Goal: Task Accomplishment & Management: Manage account settings

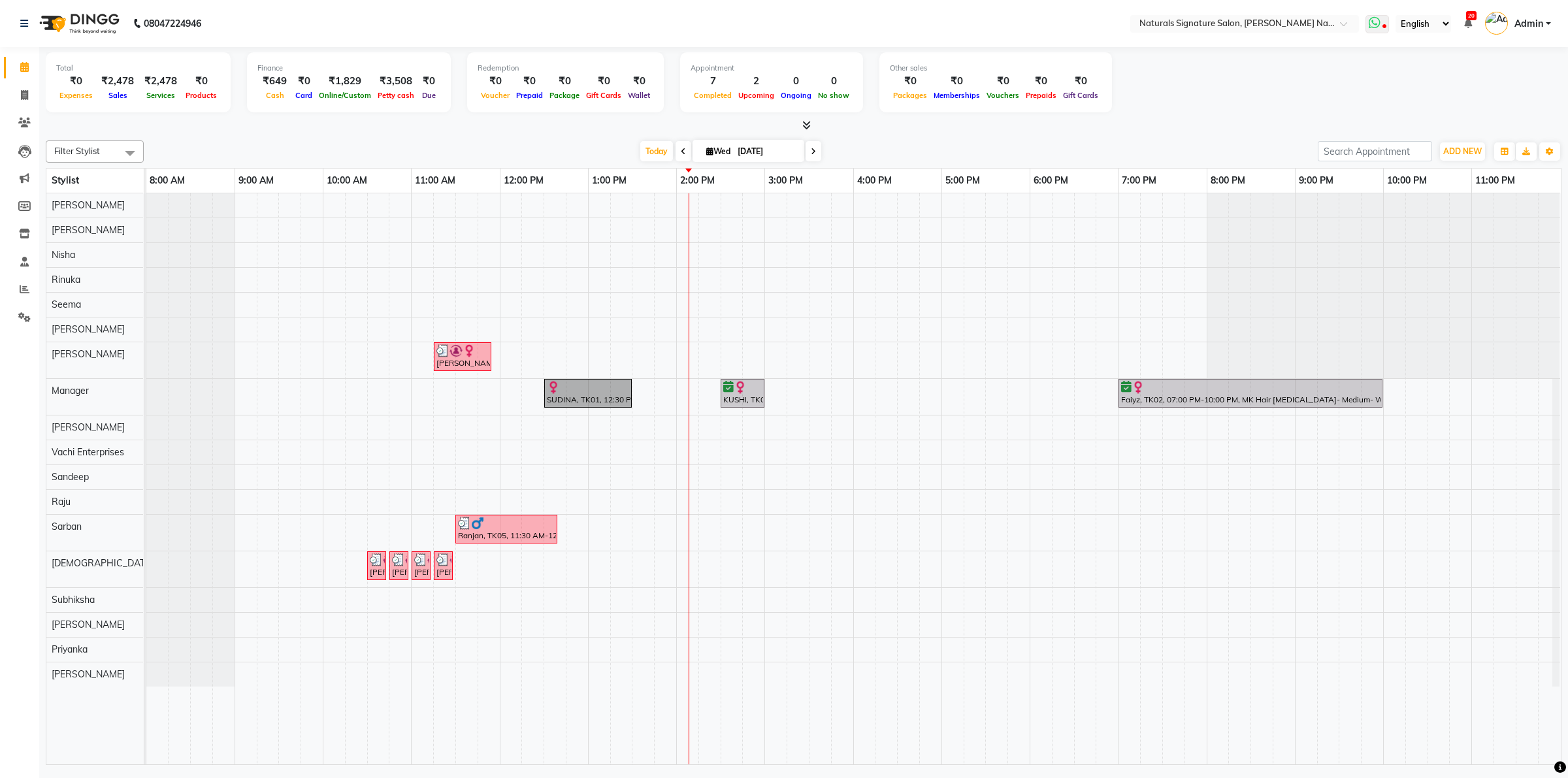
click at [1372, 22] on icon at bounding box center [1375, 22] width 12 height 13
click at [1506, 44] on span "✕" at bounding box center [1510, 46] width 12 height 10
drag, startPoint x: 106, startPoint y: 77, endPoint x: 250, endPoint y: 80, distance: 144.0
click at [250, 80] on div "Total ₹0 Expenses ₹2,478 Sales ₹2,478 Services ₹0 Products Finance ₹649 Cash ₹0…" at bounding box center [803, 84] width 1516 height 64
click at [357, 73] on div "₹1,829" at bounding box center [345, 81] width 59 height 15
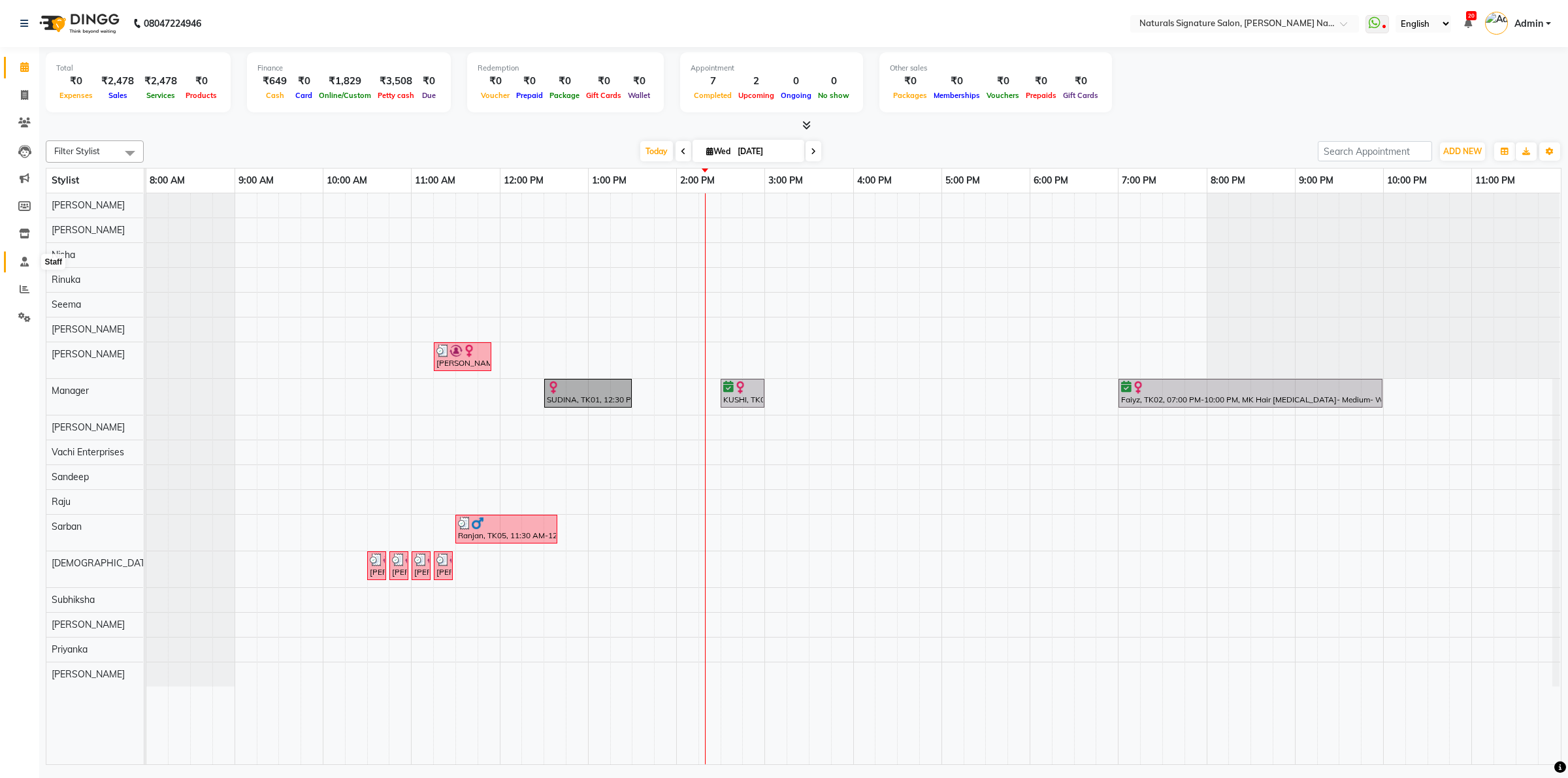
click at [24, 262] on icon at bounding box center [24, 262] width 8 height 10
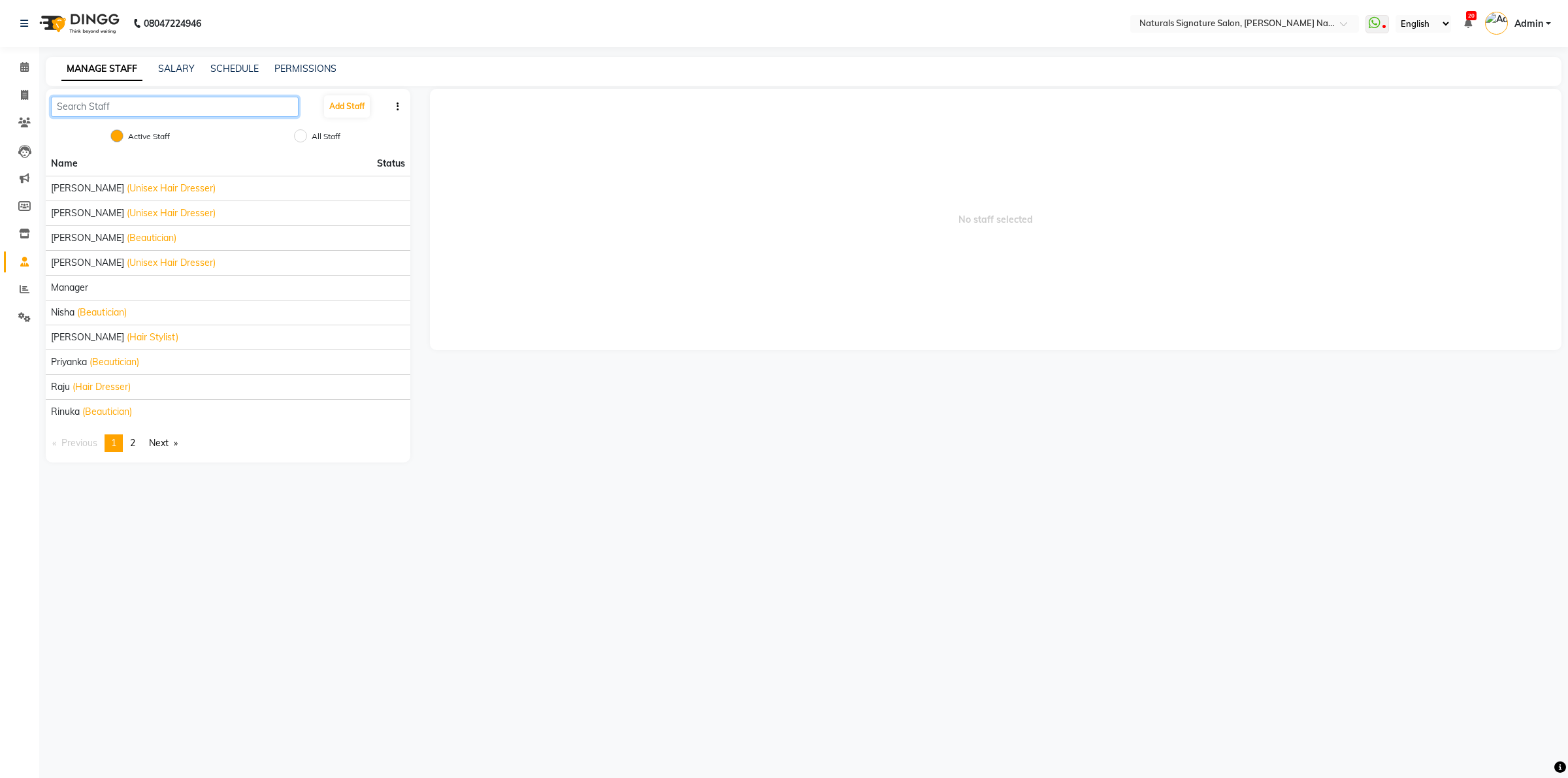
click at [165, 108] on input "text" at bounding box center [174, 107] width 247 height 20
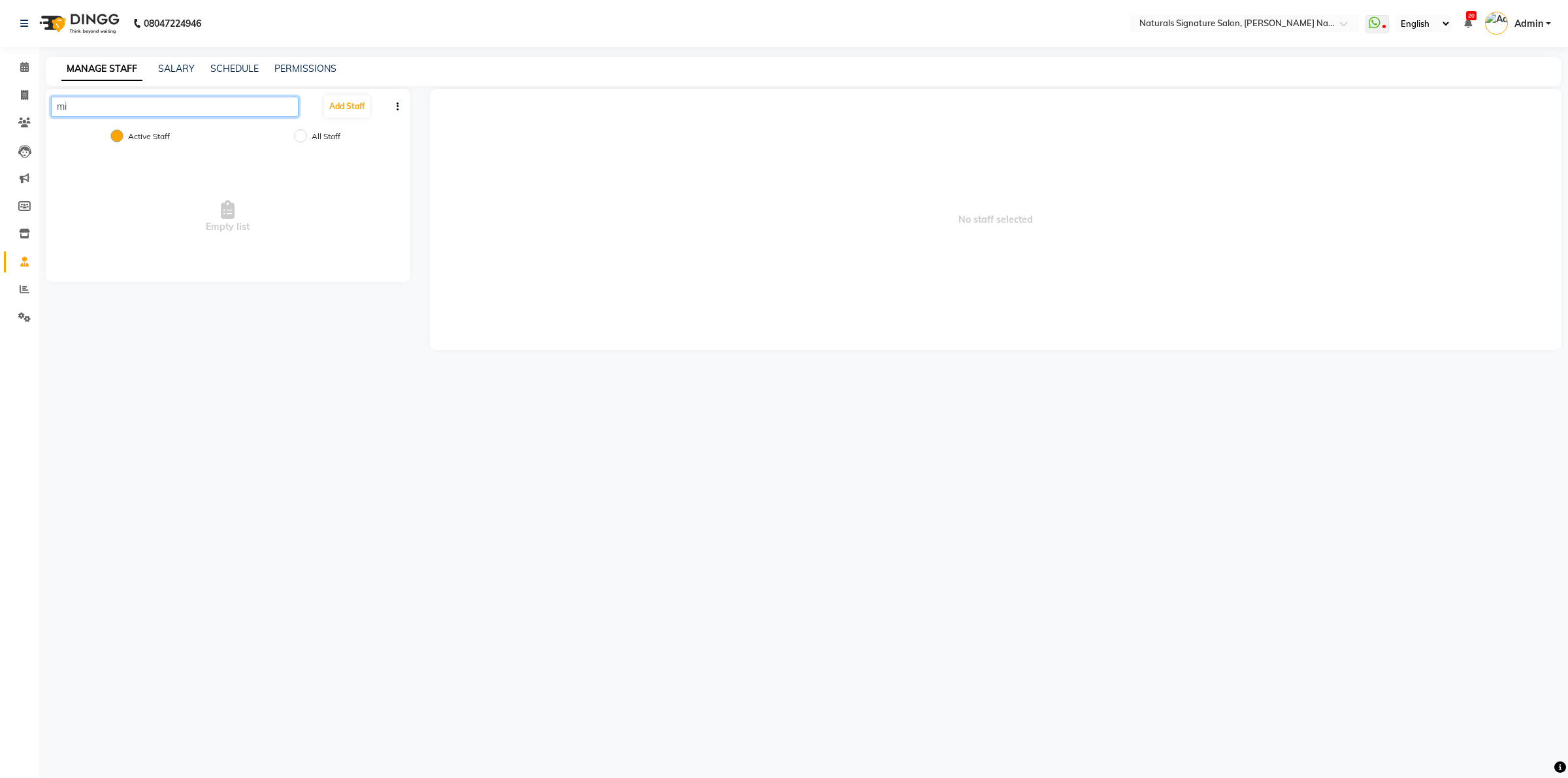
type input "m"
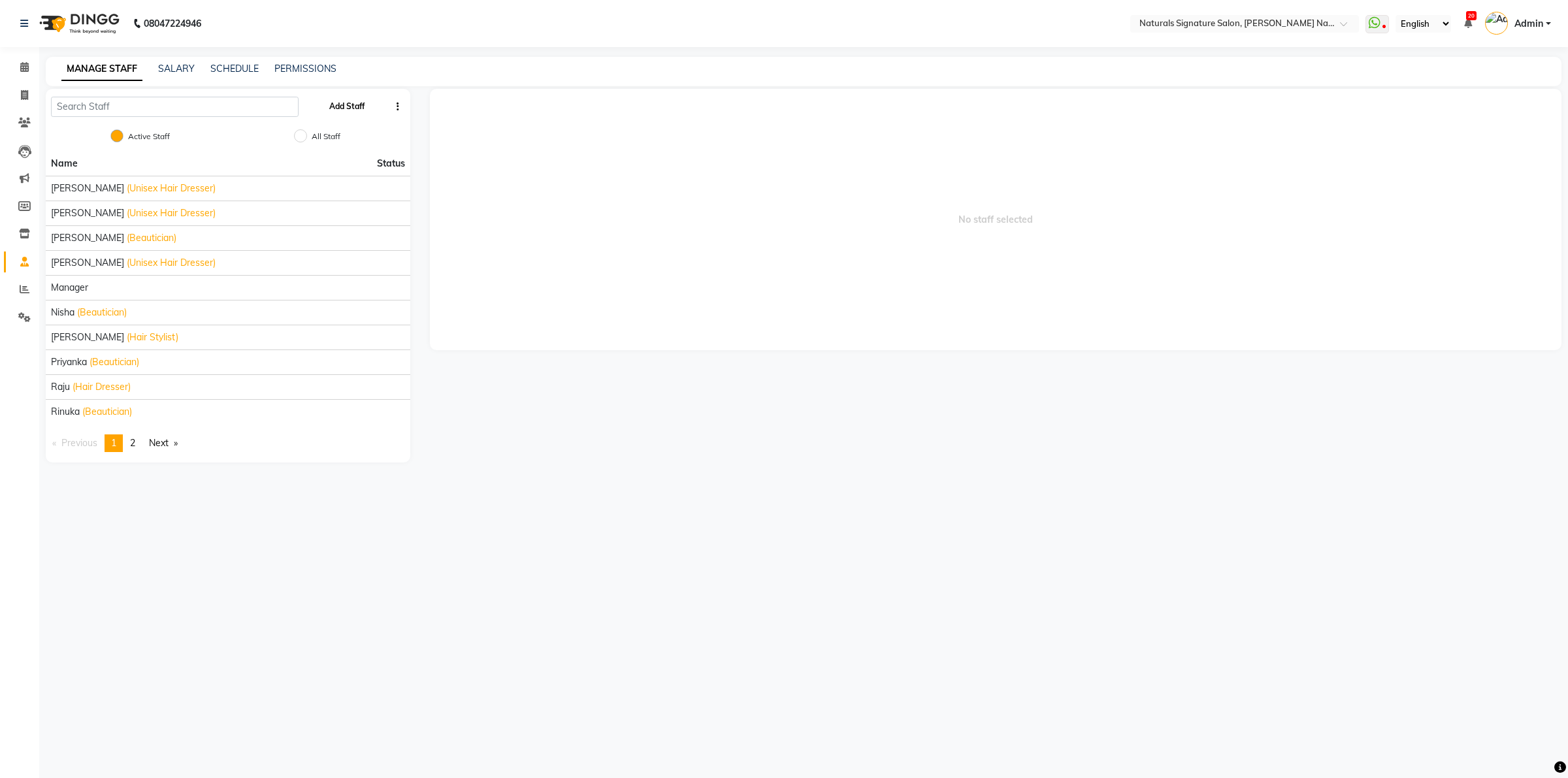
click at [332, 106] on button "Add Staff" at bounding box center [347, 106] width 46 height 22
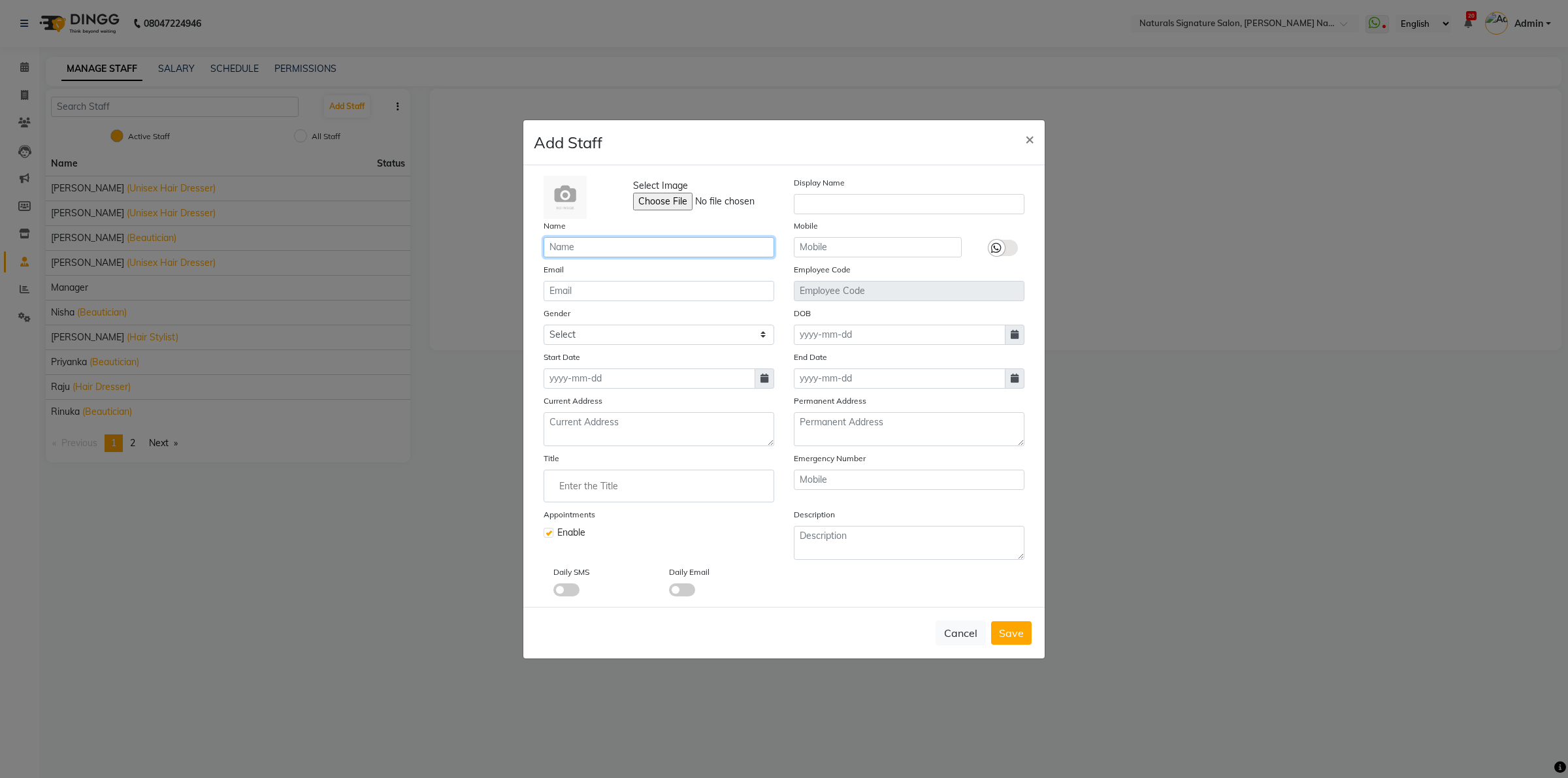
click at [698, 251] on input "text" at bounding box center [658, 247] width 230 height 20
type input "[PERSON_NAME] [PERSON_NAME]"
click at [910, 251] on input "text" at bounding box center [877, 247] width 168 height 20
click at [641, 332] on select "Select [DEMOGRAPHIC_DATA] [DEMOGRAPHIC_DATA] Other Prefer Not To Say" at bounding box center [658, 335] width 230 height 20
select select "[DEMOGRAPHIC_DATA]"
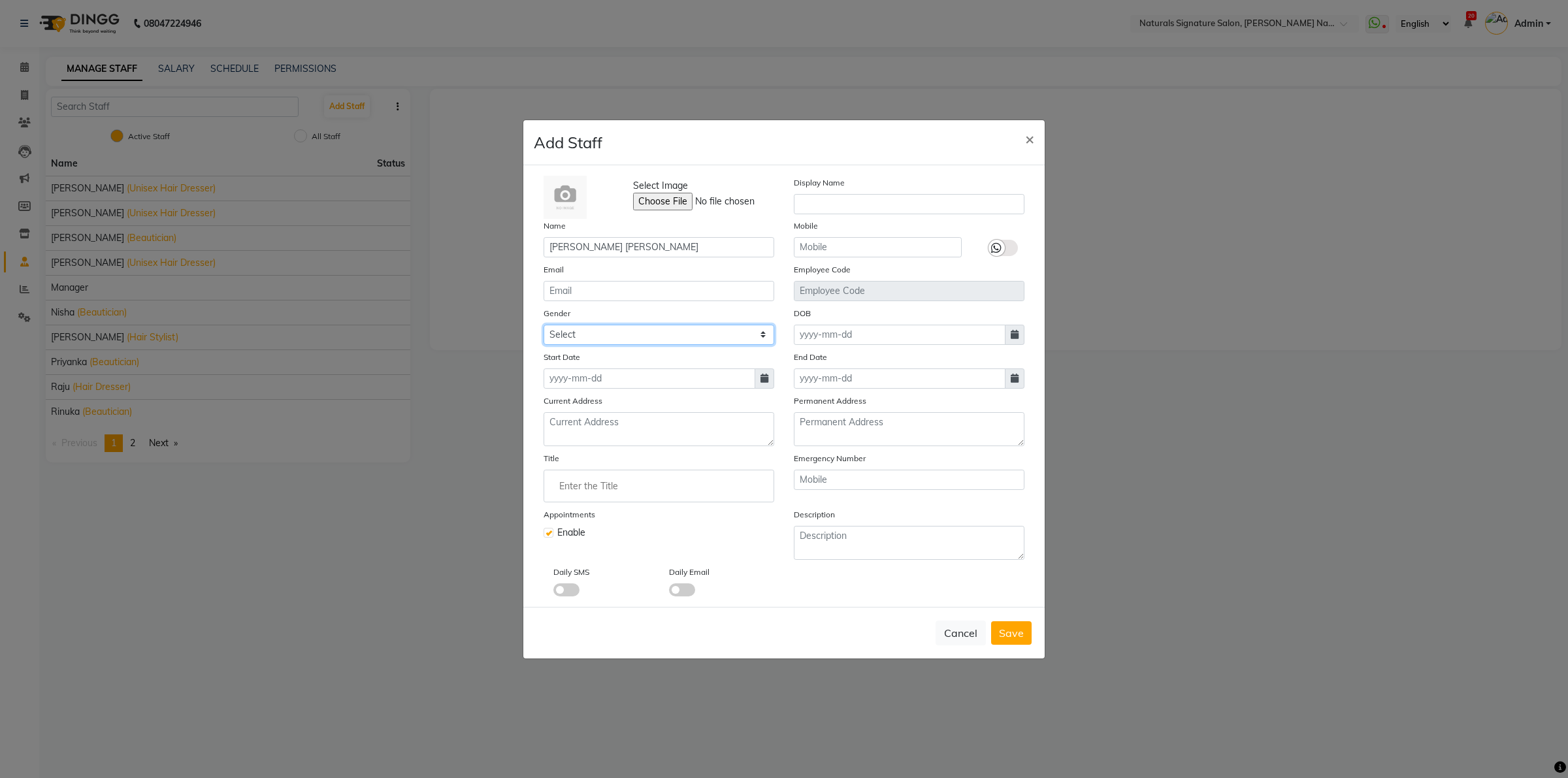
click at [543, 325] on select "Select [DEMOGRAPHIC_DATA] [DEMOGRAPHIC_DATA] Other Prefer Not To Say" at bounding box center [658, 335] width 230 height 20
click at [1032, 140] on span "×" at bounding box center [1029, 138] width 9 height 19
select select
checkbox input "false"
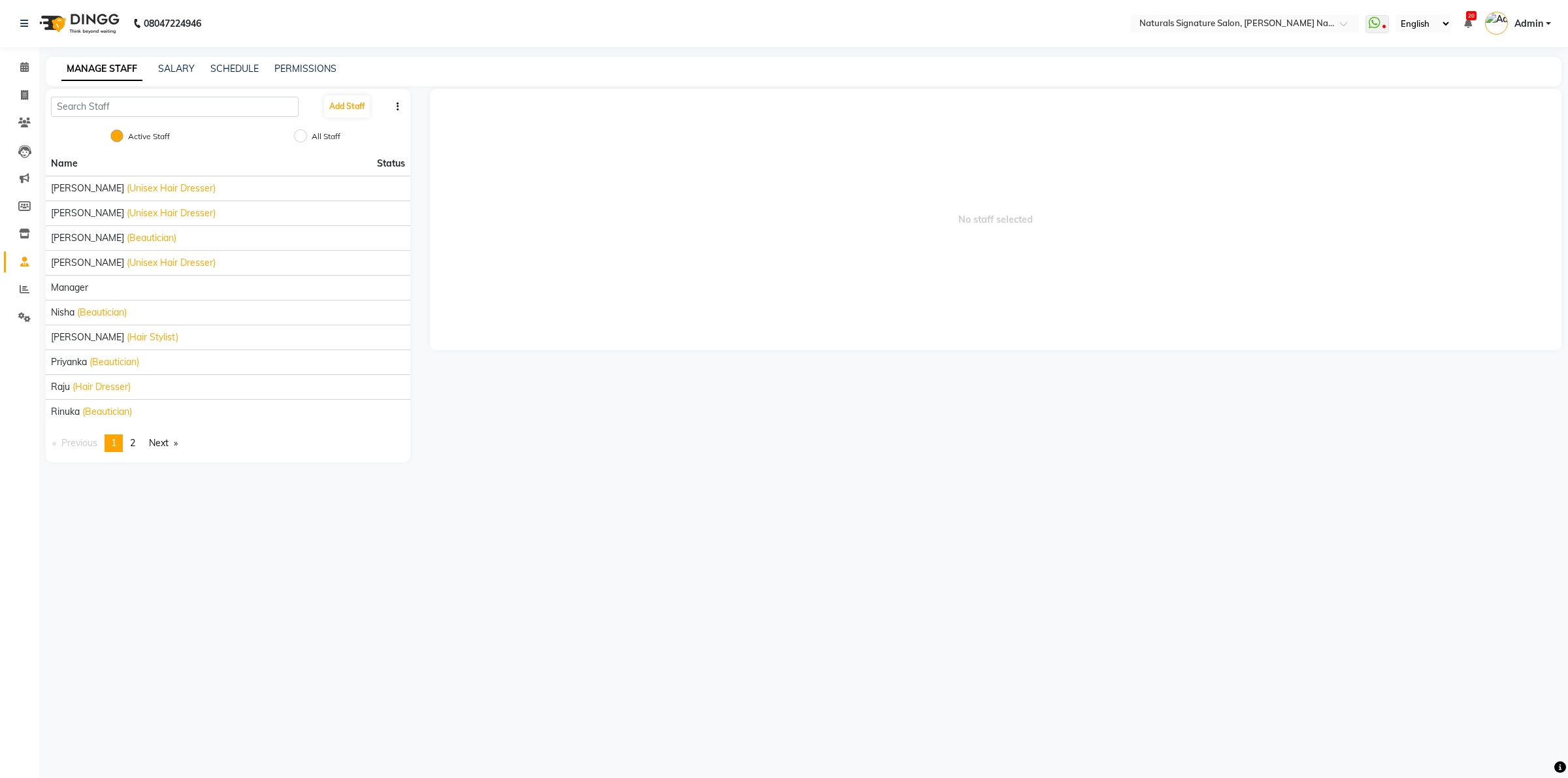
click at [95, 26] on img at bounding box center [78, 23] width 89 height 36
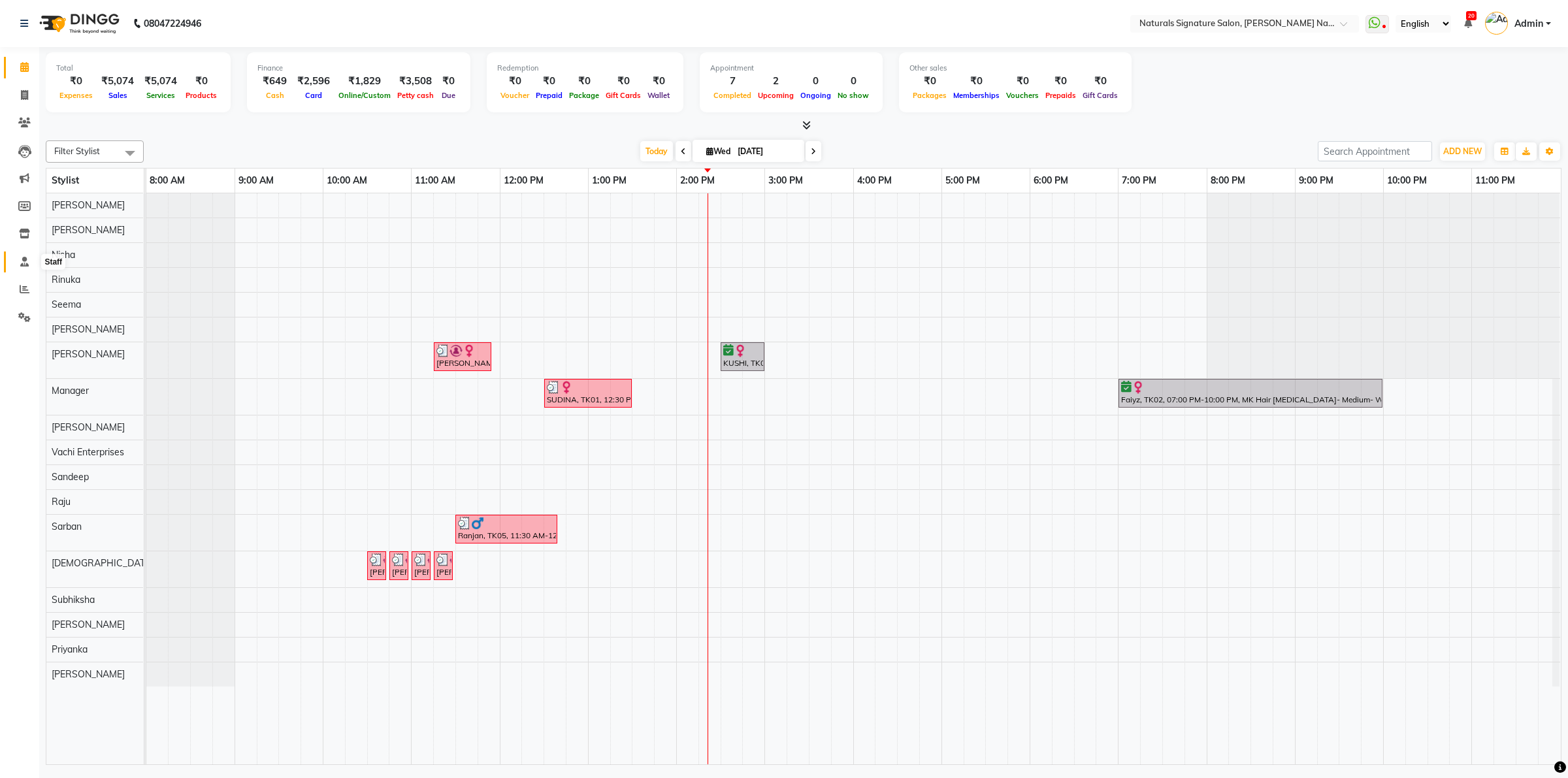
click at [23, 262] on icon at bounding box center [24, 262] width 8 height 10
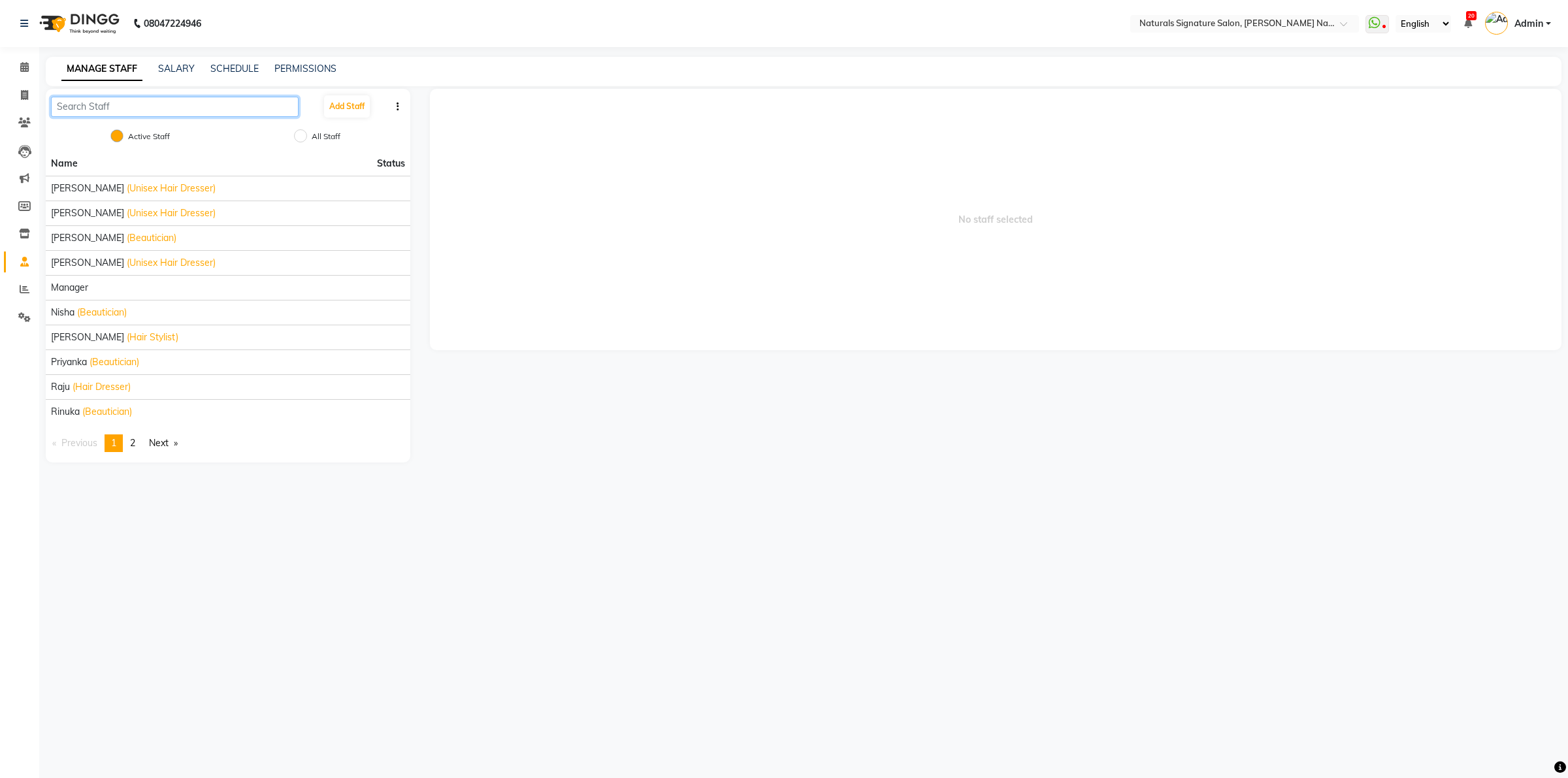
click at [116, 103] on input "text" at bounding box center [174, 107] width 247 height 20
click at [134, 441] on span "2" at bounding box center [132, 443] width 5 height 12
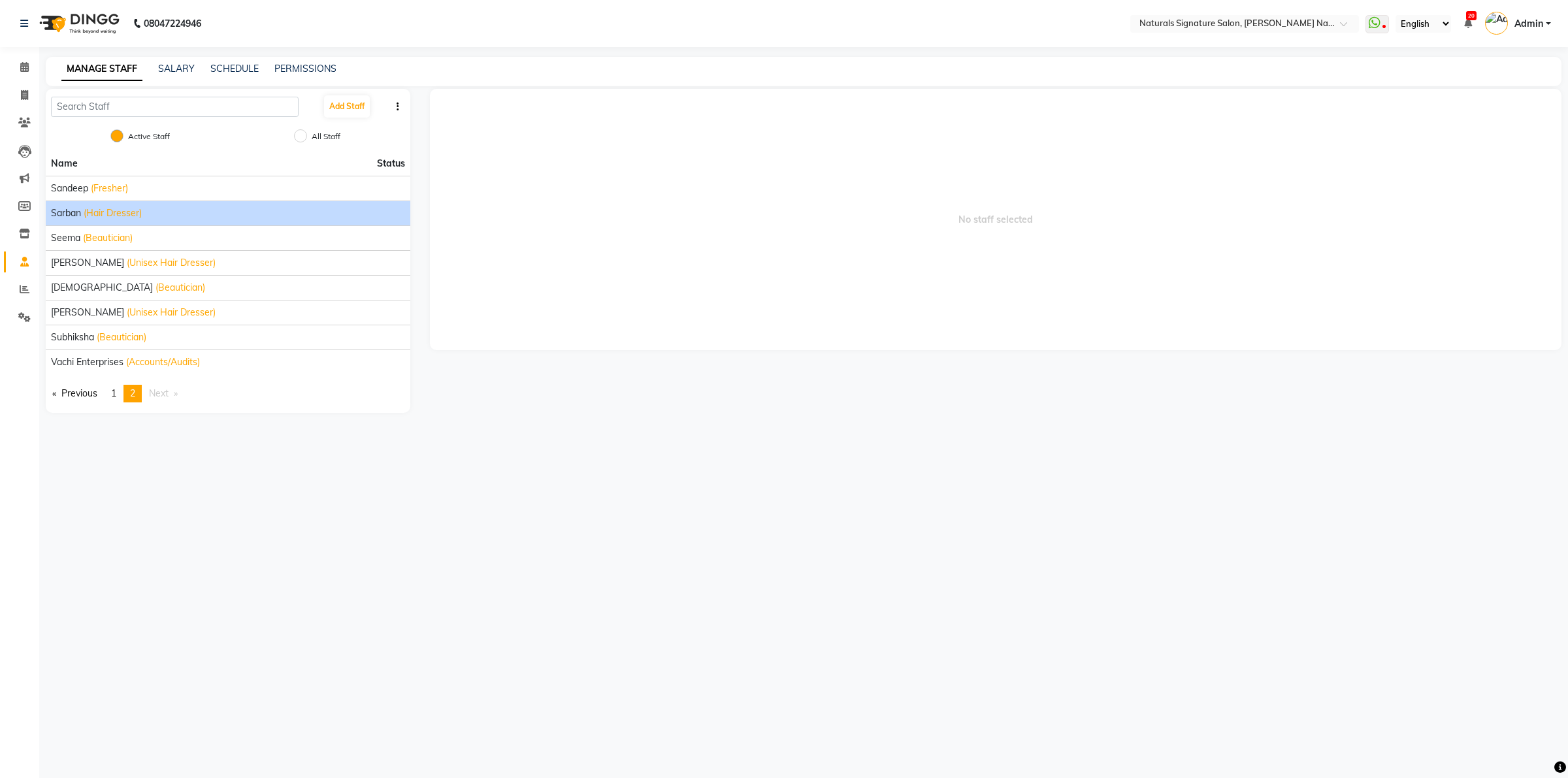
click at [73, 213] on span "Sarban" at bounding box center [66, 213] width 30 height 14
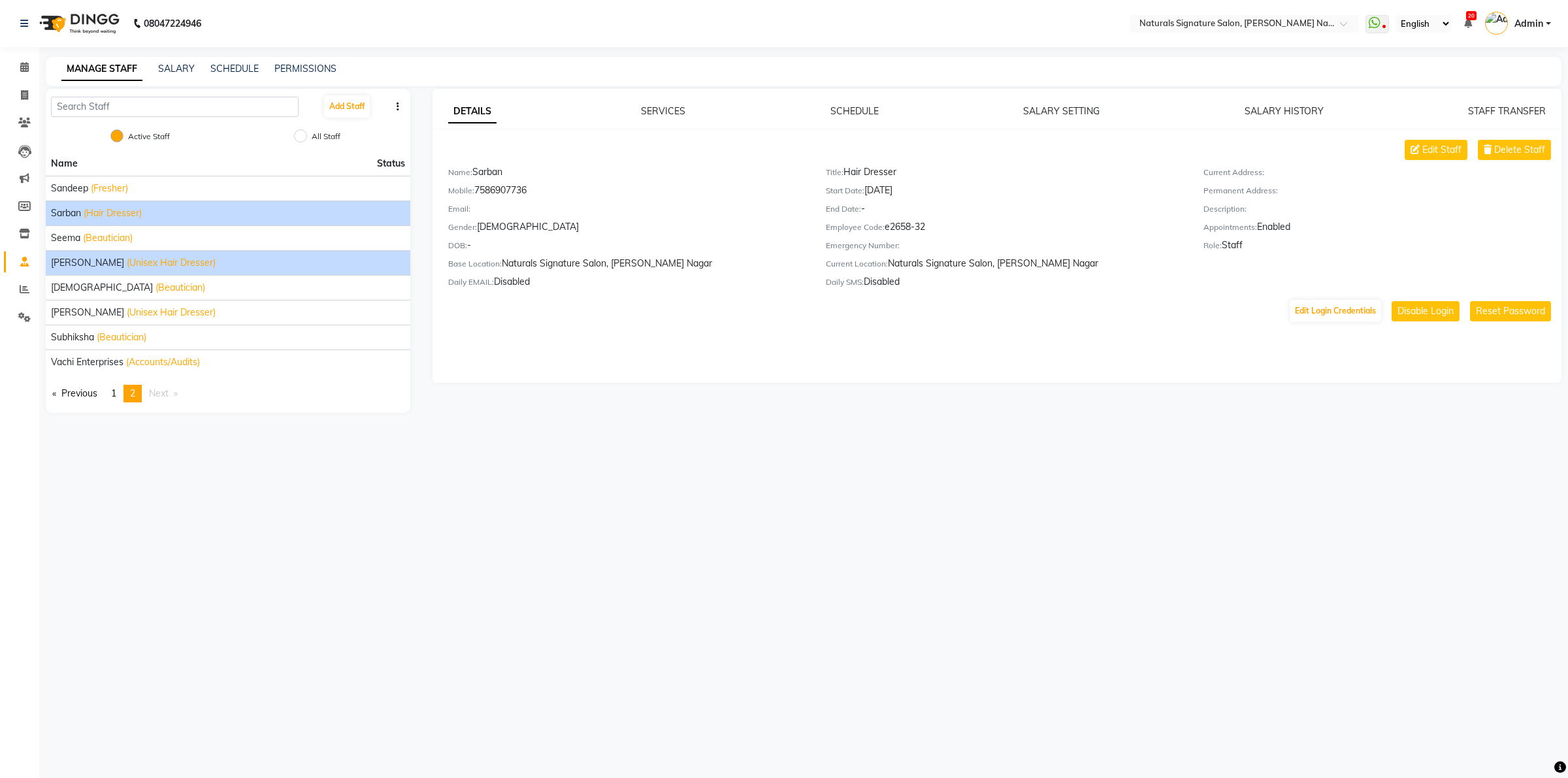
click at [160, 263] on span "(Unisex Hair Dresser)" at bounding box center [170, 262] width 89 height 14
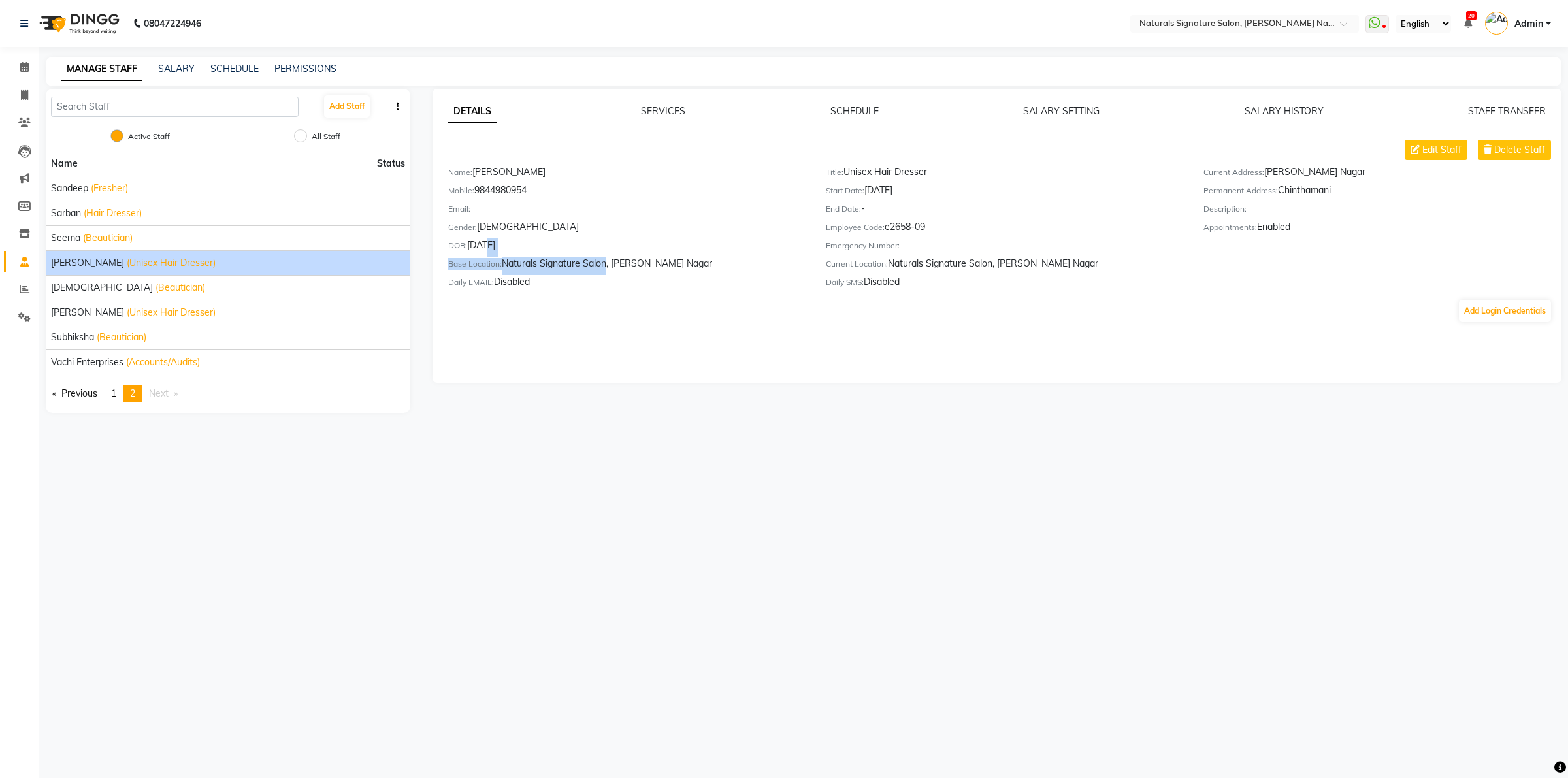
drag, startPoint x: 484, startPoint y: 247, endPoint x: 606, endPoint y: 262, distance: 122.9
click at [606, 262] on div "Name: [PERSON_NAME] Mobile: [PHONE_NUMBER] Email: Gender: [DEMOGRAPHIC_DATA] DO…" at bounding box center [626, 230] width 377 height 128
click at [606, 262] on div "Base Location: Naturals Signature Salon, [PERSON_NAME][GEOGRAPHIC_DATA]" at bounding box center [627, 266] width 358 height 19
drag, startPoint x: 871, startPoint y: 192, endPoint x: 999, endPoint y: 198, distance: 128.1
click at [999, 198] on div "Start Date: [DATE]" at bounding box center [1004, 192] width 358 height 19
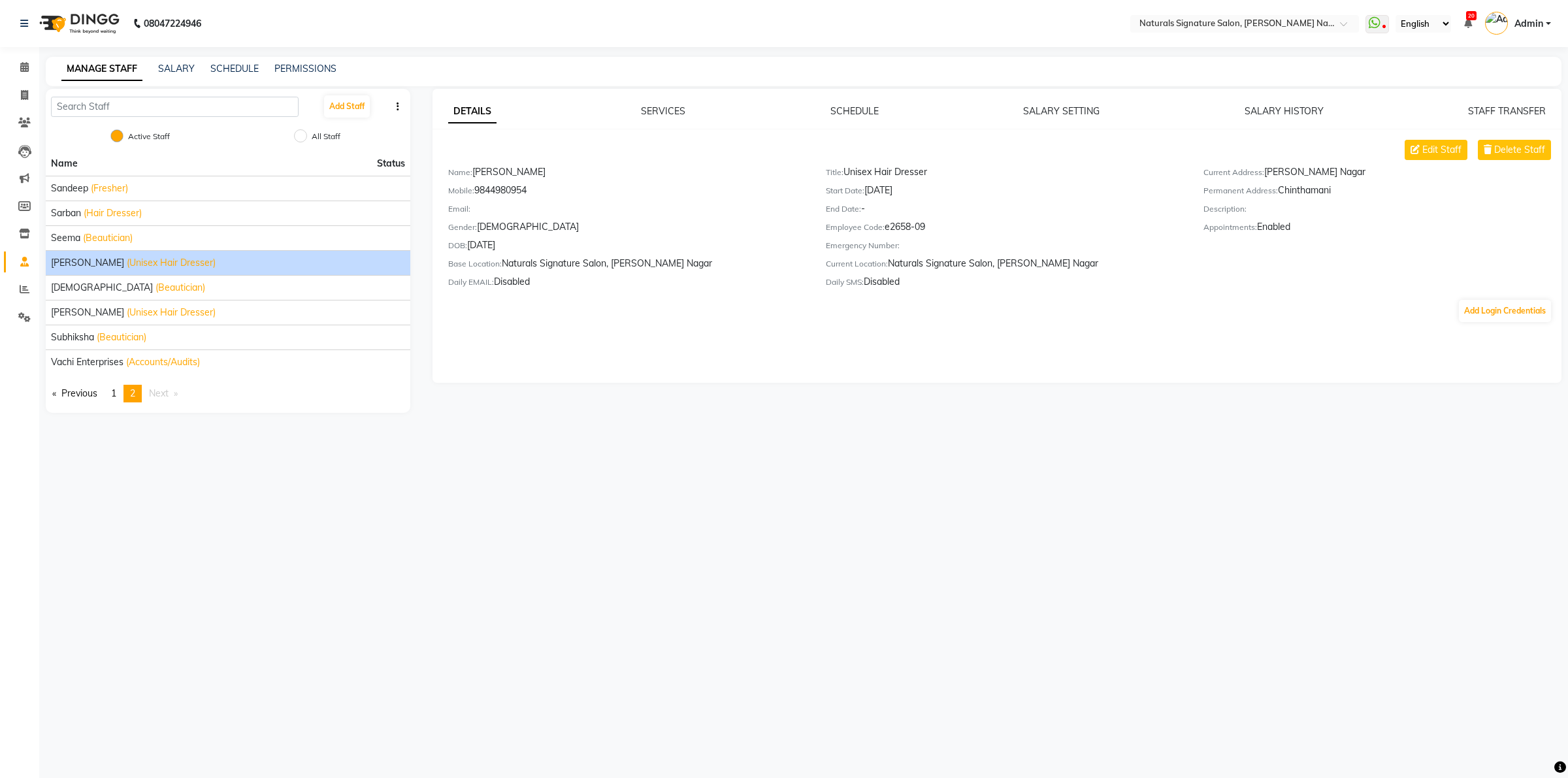
click at [993, 202] on div "End Date: -" at bounding box center [1004, 211] width 358 height 19
click at [89, 21] on img at bounding box center [78, 23] width 89 height 36
